Goal: Complete application form

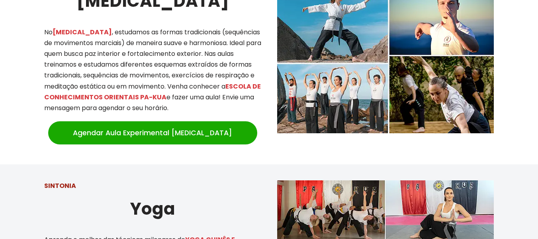
scroll to position [757, 0]
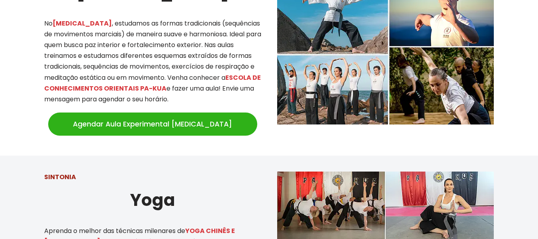
click at [143, 114] on link "Agendar Aula Experimental [MEDICAL_DATA]" at bounding box center [152, 123] width 209 height 23
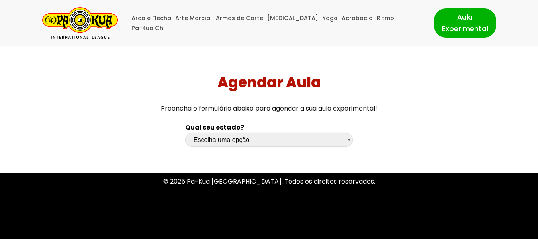
click at [348, 140] on select "Escolha uma opção Rio Grande do Sul Santa Catarina Paraná São Paulo Rio de Jane…" at bounding box center [269, 140] width 168 height 14
select select "pr"
click at [185, 133] on select "Escolha uma opção Rio Grande do Sul Santa Catarina Paraná São Paulo Rio de Jane…" at bounding box center [269, 140] width 168 height 14
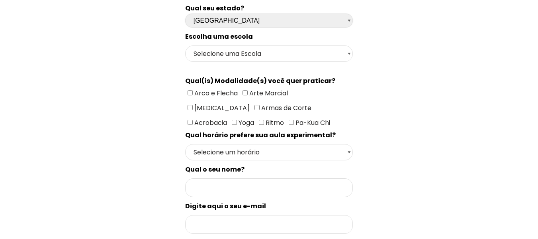
scroll to position [120, 0]
click at [349, 49] on select "Selecione uma Escola Curitiba - Escola Batel Curitiba - Escola Juvevê Fazenda R…" at bounding box center [269, 53] width 168 height 16
select select "Curitiba - Escola Juvevê"
click at [185, 45] on select "Selecione uma Escola Curitiba - Escola Batel Curitiba - Escola Juvevê Fazenda R…" at bounding box center [269, 53] width 168 height 16
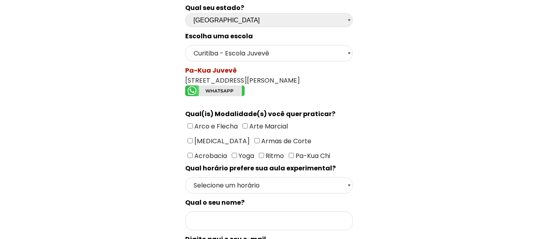
click at [193, 138] on input"] "[MEDICAL_DATA]" at bounding box center [190, 140] width 5 height 5
checkbox input"] "true"
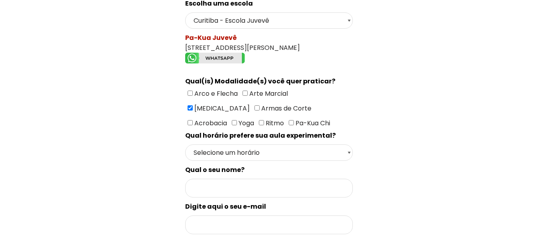
scroll to position [199, 0]
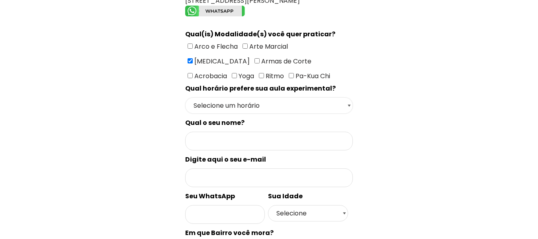
click at [350, 108] on select "Selecione um horário Manhã Tarde Noite" at bounding box center [269, 105] width 168 height 16
select select "Noite"
click at [185, 97] on select "Selecione um horário Manhã Tarde Noite" at bounding box center [269, 105] width 168 height 16
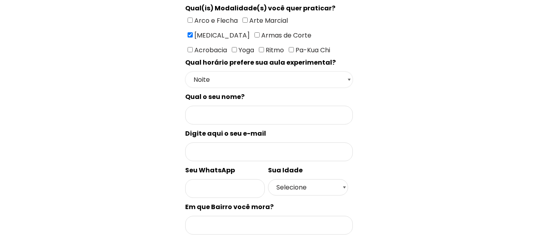
scroll to position [279, 0]
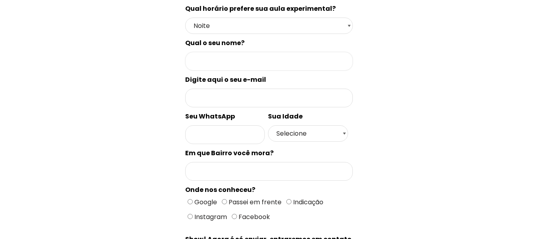
click at [231, 61] on input "Formulário de contacto" at bounding box center [269, 61] width 168 height 19
type input "Yooko"
click at [220, 93] on input "Formulário de contacto" at bounding box center [269, 97] width 168 height 19
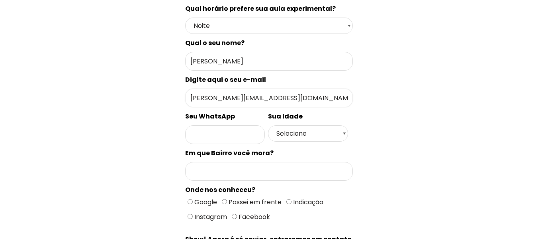
type input "yookoyoshida@yahoo.com.br"
click at [204, 138] on input "Formulário de contacto" at bounding box center [225, 134] width 80 height 19
type input "18996332723"
click at [343, 134] on select "Selecione 18 19 20 21 22 23 24 25 26 27 28 29 30 31 32 33 34 35 36 37 38 39 40 …" at bounding box center [308, 133] width 80 height 16
click at [268, 125] on select "Selecione 18 19 20 21 22 23 24 25 26 27 28 29 30 31 32 33 34 35 36 37 38 39 40 …" at bounding box center [308, 133] width 80 height 16
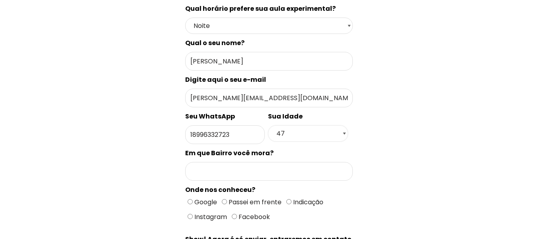
click at [346, 132] on select "Selecione 18 19 20 21 22 23 24 25 26 27 28 29 30 31 32 33 34 35 36 37 38 39 40 …" at bounding box center [308, 133] width 80 height 16
select select "50+"
click at [268, 125] on select "Selecione 18 19 20 21 22 23 24 25 26 27 28 29 30 31 32 33 34 35 36 37 38 39 40 …" at bounding box center [308, 133] width 80 height 16
click at [206, 173] on input "Formulário de contacto" at bounding box center [269, 171] width 168 height 19
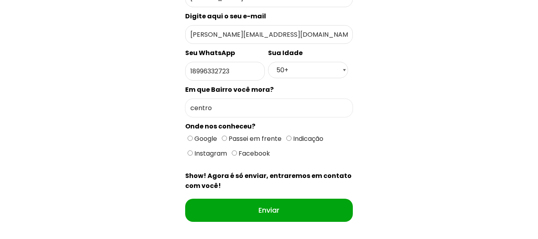
scroll to position [343, 0]
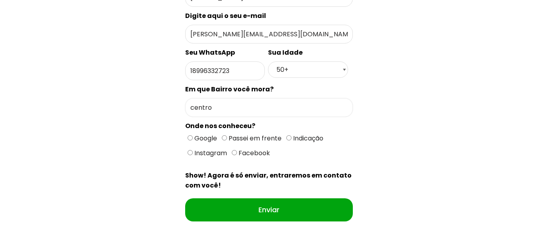
type input "centro"
click at [190, 137] on input "Google" at bounding box center [190, 137] width 5 height 5
radio input "true"
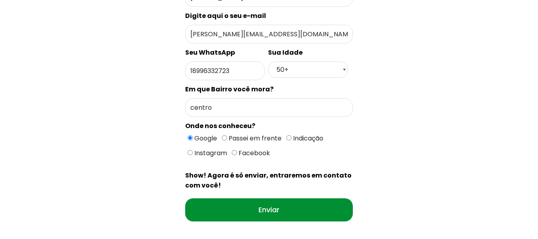
click at [266, 205] on input "Enviar" at bounding box center [269, 209] width 168 height 23
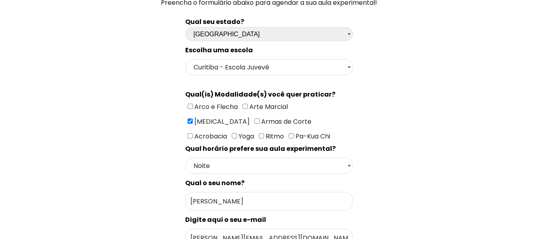
scroll to position [66, 0]
